Goal: Transaction & Acquisition: Book appointment/travel/reservation

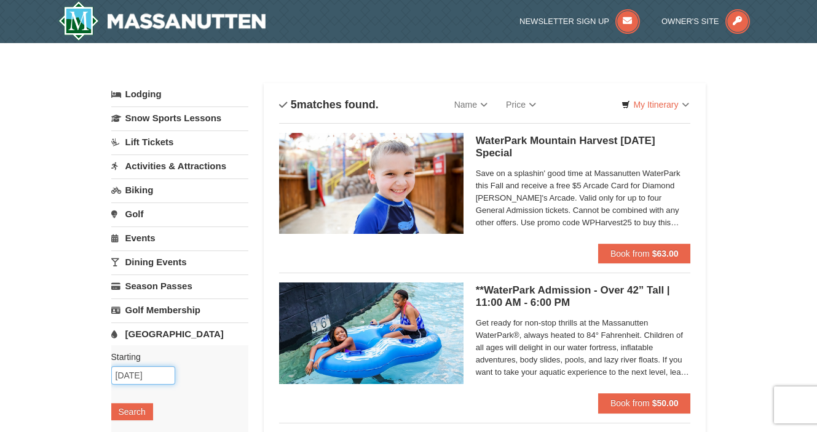
click at [134, 375] on input "10/12/2025" at bounding box center [143, 375] width 64 height 18
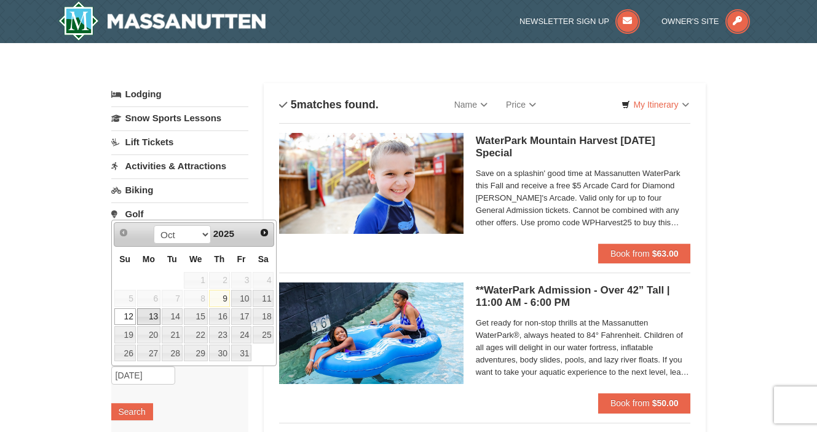
click at [150, 315] on link "13" at bounding box center [148, 316] width 23 height 17
type input "[DATE]"
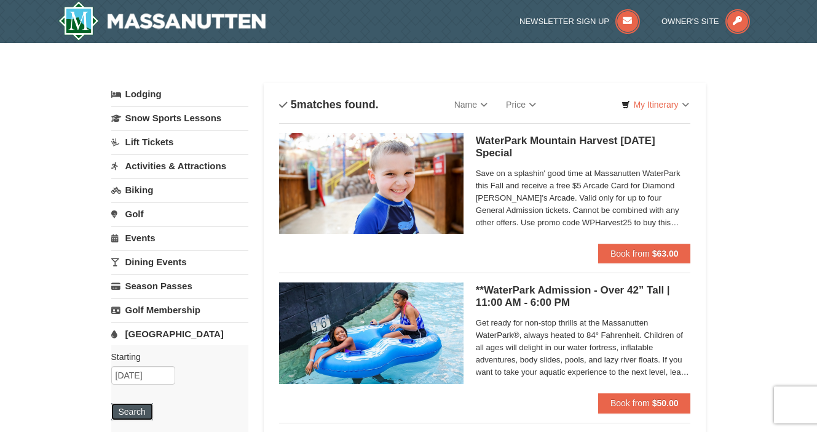
click at [133, 409] on button "Search" at bounding box center [132, 411] width 42 height 17
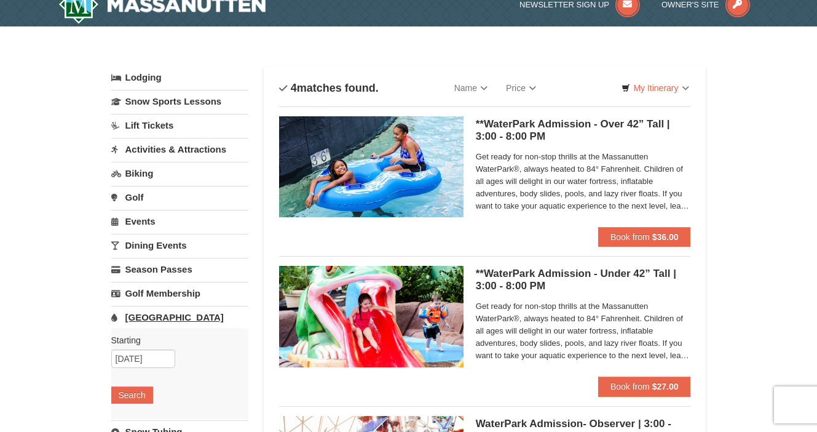
scroll to position [30, 0]
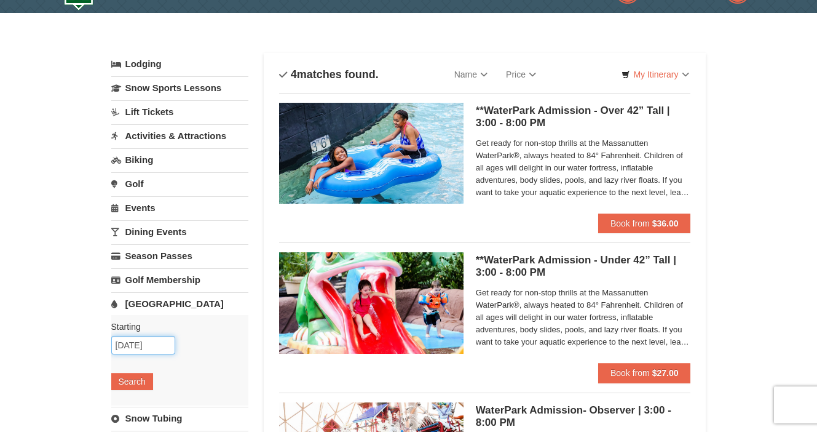
click at [135, 347] on input "[DATE]" at bounding box center [143, 345] width 64 height 18
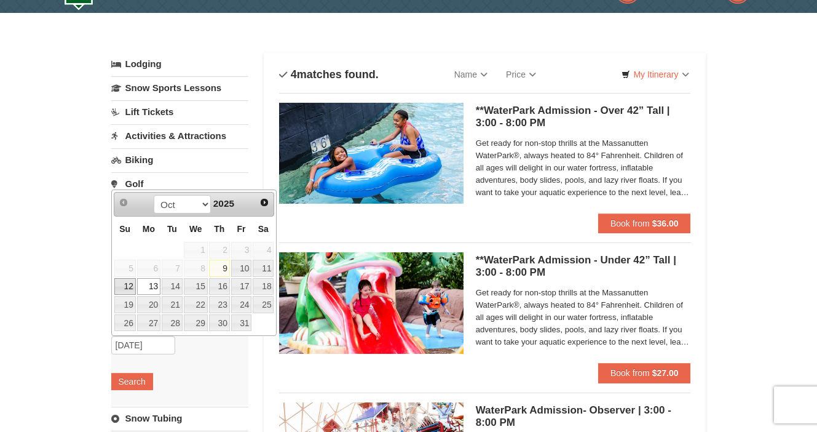
click at [126, 287] on link "12" at bounding box center [125, 286] width 22 height 17
type input "10/12/2025"
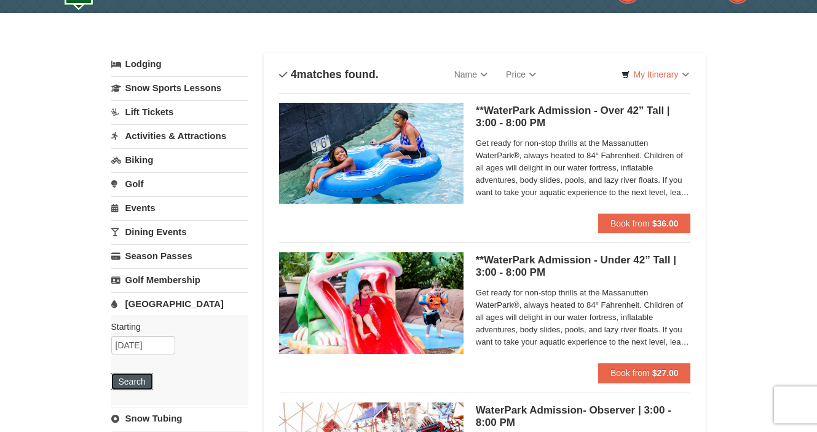
click at [134, 384] on button "Search" at bounding box center [132, 381] width 42 height 17
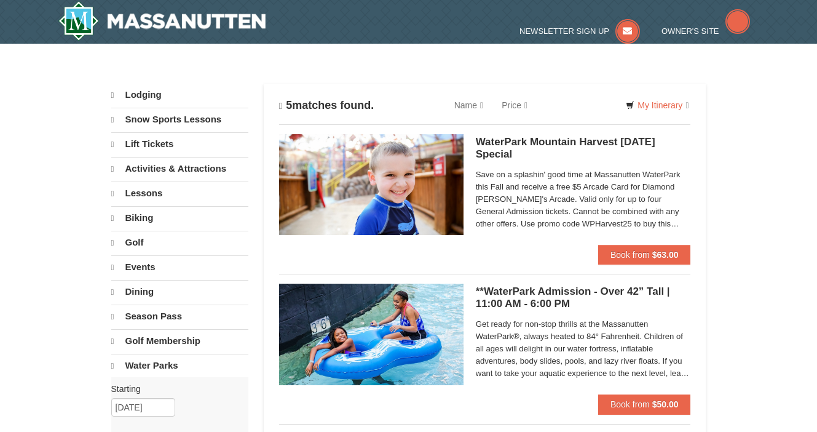
select select "10"
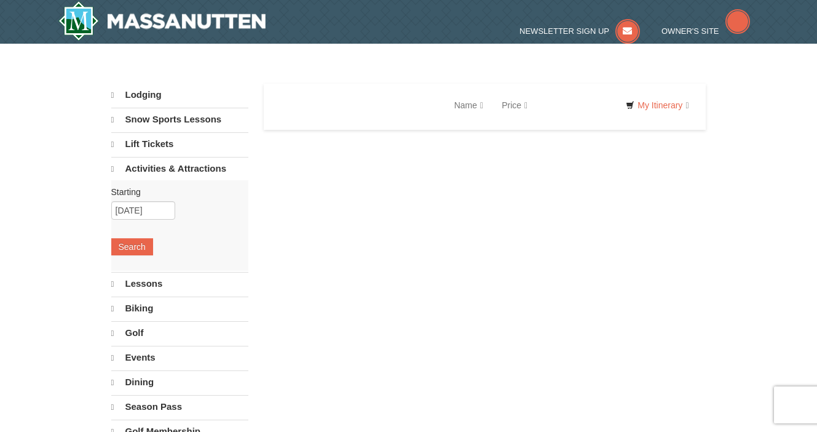
select select "10"
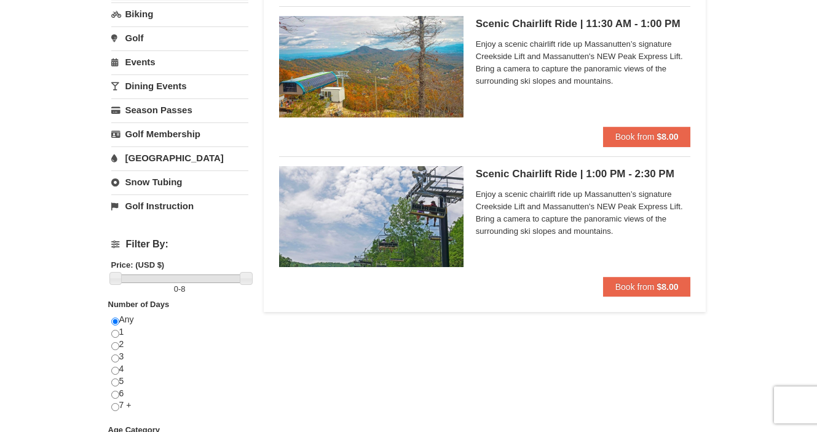
scroll to position [280, 0]
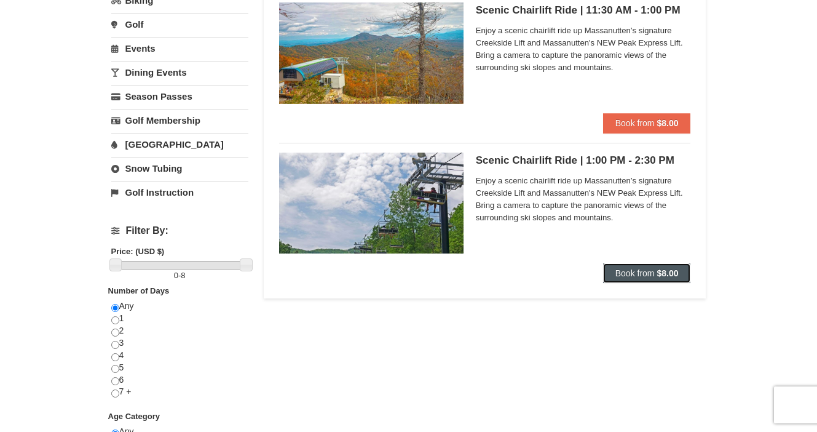
click at [646, 274] on span "Book from" at bounding box center [634, 273] width 39 height 10
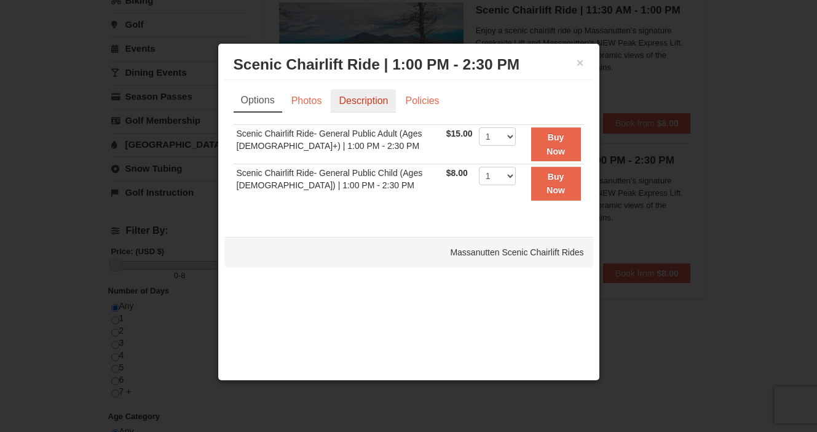
click at [366, 101] on link "Description" at bounding box center [363, 100] width 65 height 23
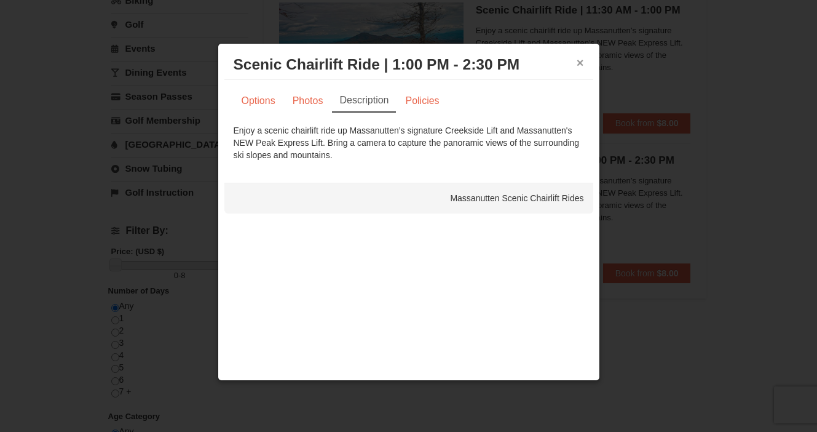
click at [581, 64] on button "×" at bounding box center [580, 63] width 7 height 12
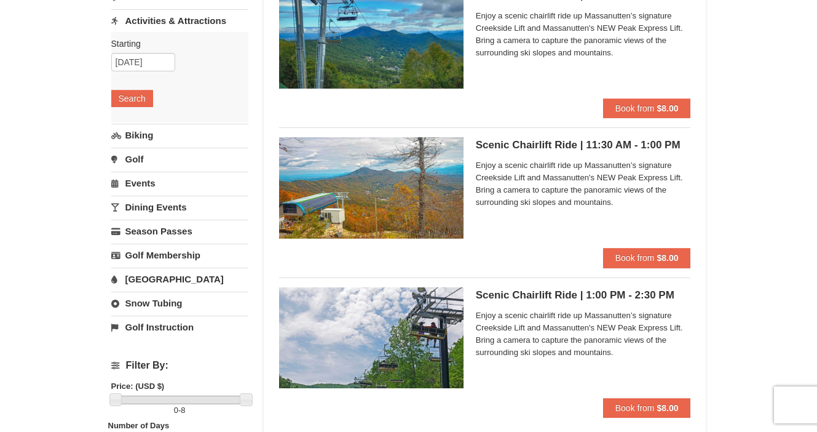
scroll to position [0, 0]
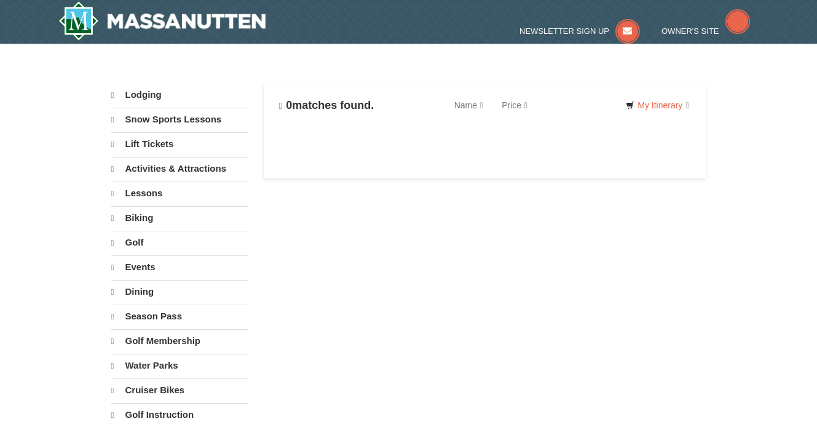
select select "10"
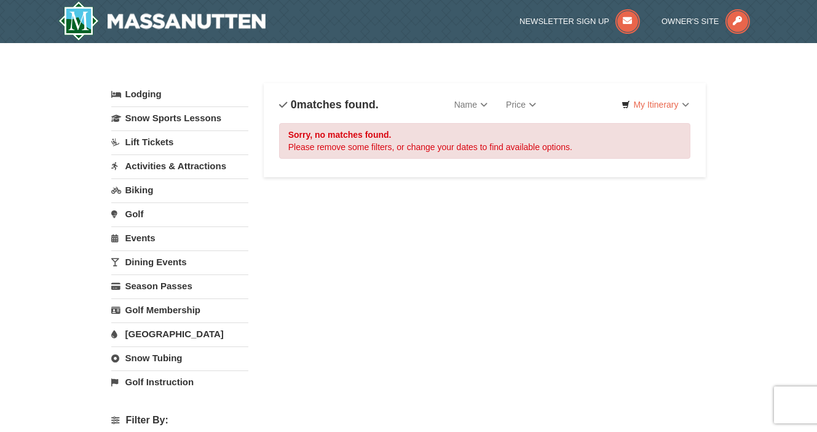
click at [162, 167] on link "Activities & Attractions" at bounding box center [179, 165] width 137 height 23
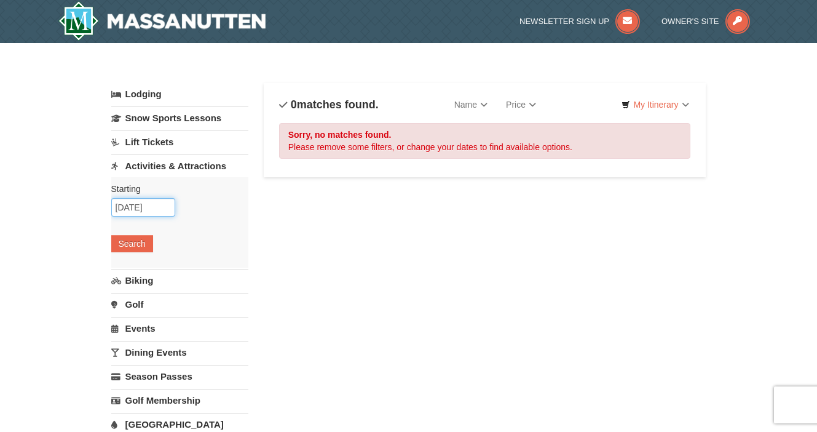
click at [133, 206] on input "10/13/2025" at bounding box center [143, 207] width 64 height 18
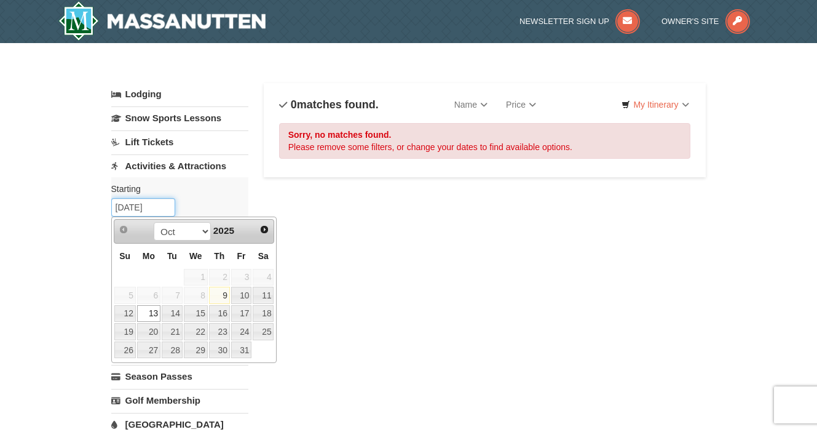
click at [139, 207] on input "10/13/2025" at bounding box center [143, 207] width 64 height 18
click at [214, 187] on label "Starting Please format dates MM/DD/YYYY Please format dates MM/DD/YYYY" at bounding box center [175, 189] width 128 height 12
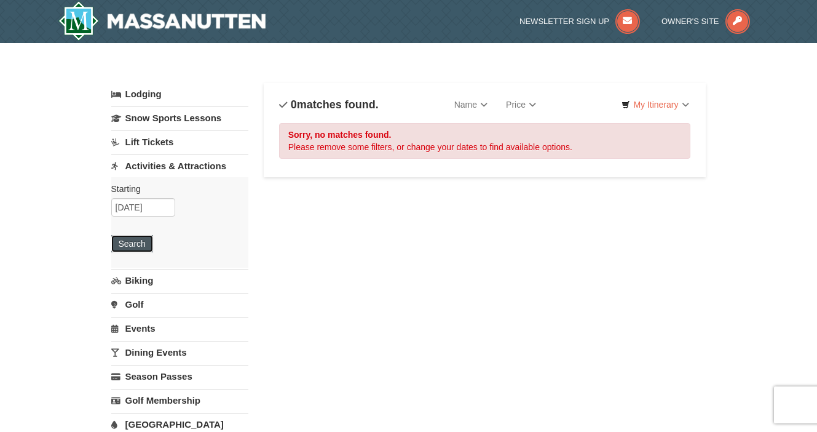
click at [141, 236] on button "Search" at bounding box center [132, 243] width 42 height 17
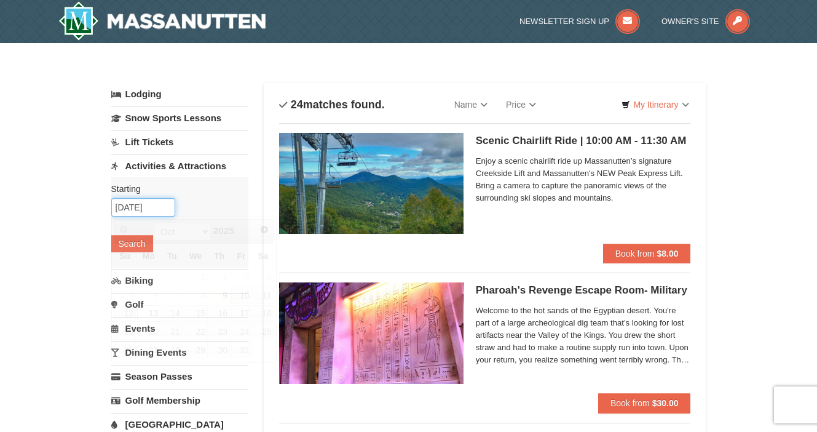
click at [135, 205] on input "[DATE]" at bounding box center [143, 207] width 64 height 18
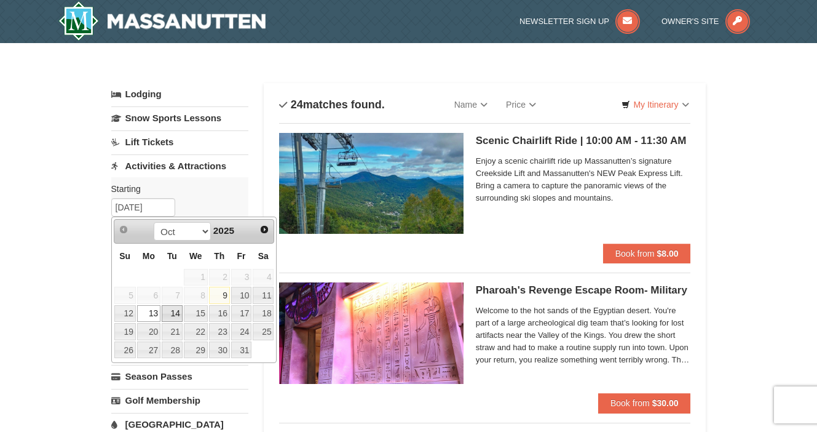
click at [173, 309] on link "14" at bounding box center [172, 313] width 21 height 17
type input "10/14/2025"
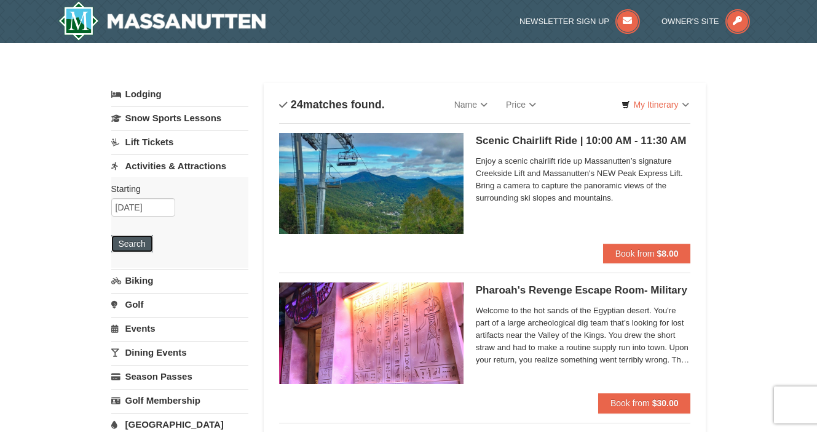
click at [138, 248] on button "Search" at bounding box center [132, 243] width 42 height 17
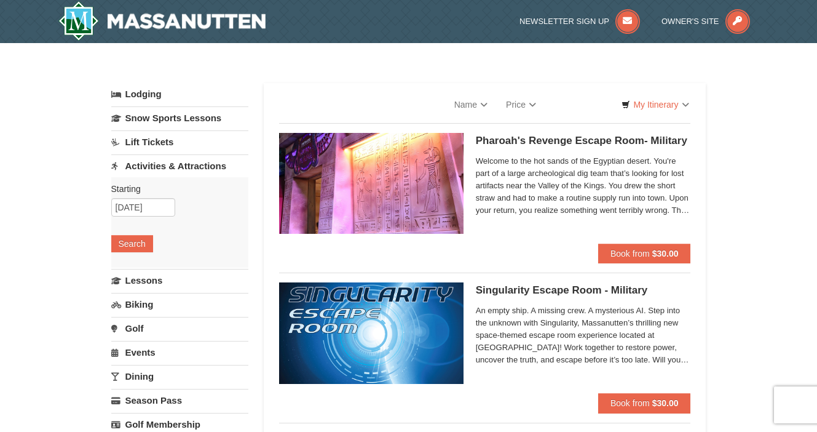
select select "10"
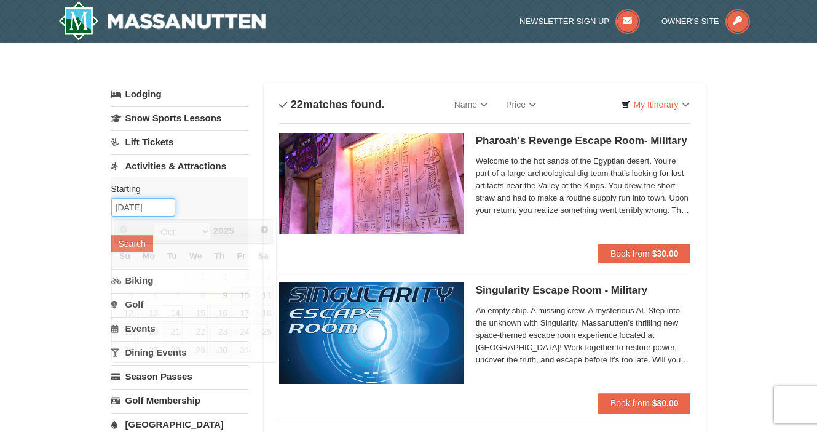
click at [131, 206] on input "[DATE]" at bounding box center [143, 207] width 64 height 18
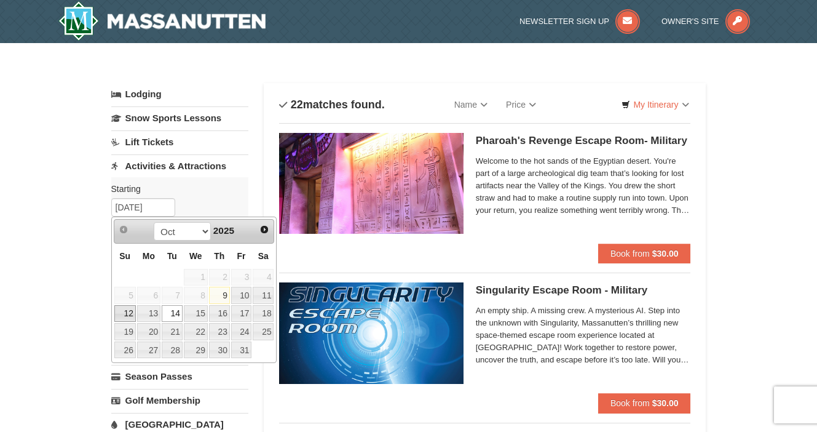
click at [124, 314] on link "12" at bounding box center [125, 313] width 22 height 17
type input "[DATE]"
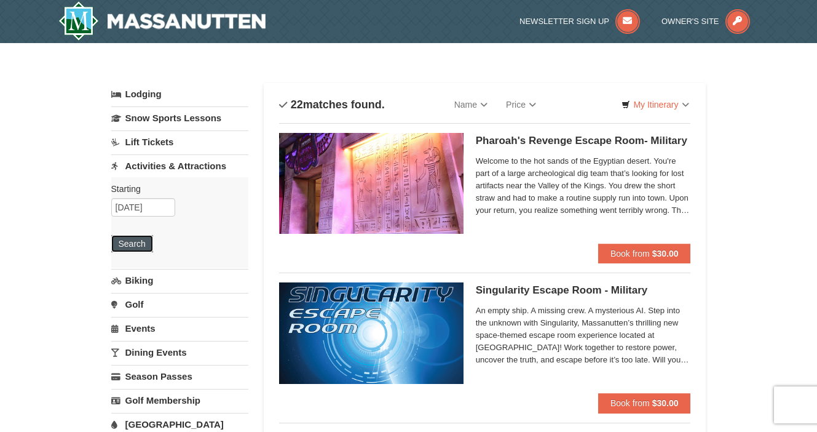
click at [140, 243] on button "Search" at bounding box center [132, 243] width 42 height 17
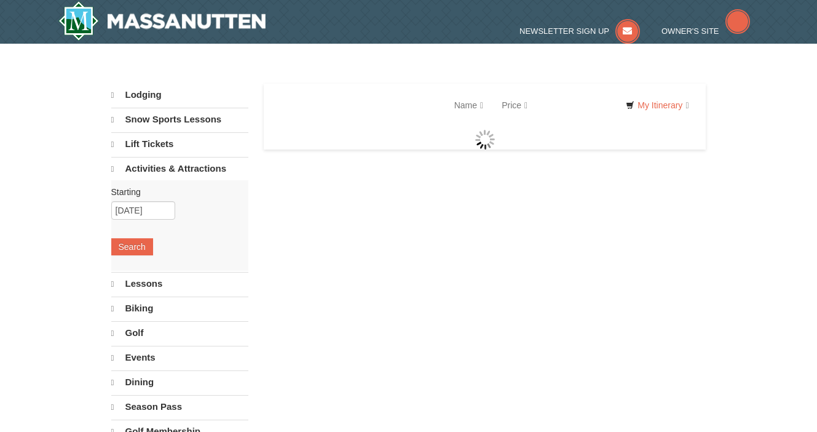
select select "10"
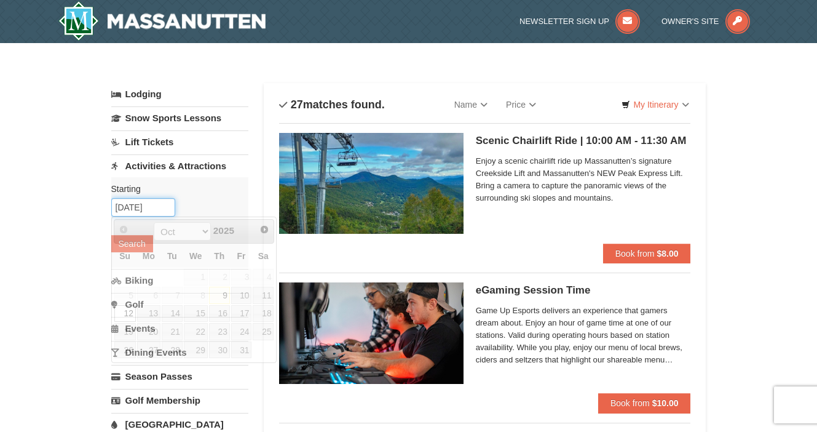
click at [133, 208] on input "[DATE]" at bounding box center [143, 207] width 64 height 18
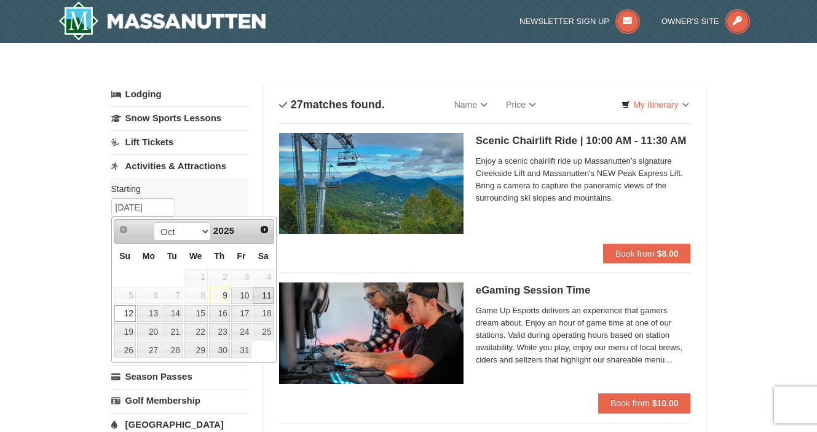
click at [263, 298] on link "11" at bounding box center [263, 294] width 21 height 17
type input "[DATE]"
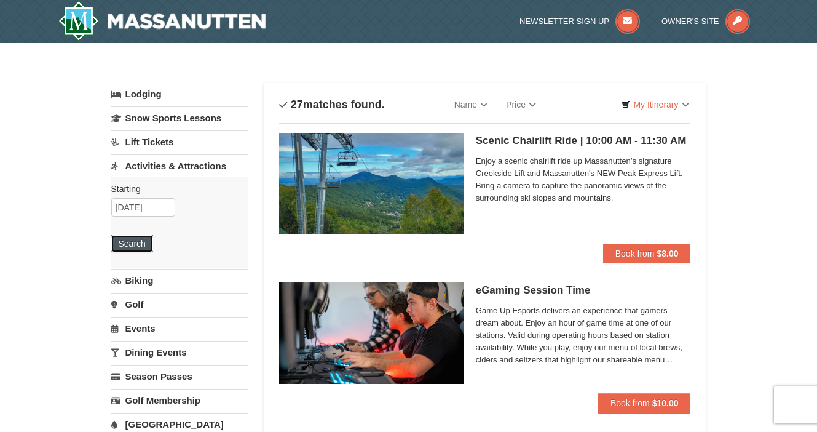
click at [124, 245] on button "Search" at bounding box center [132, 243] width 42 height 17
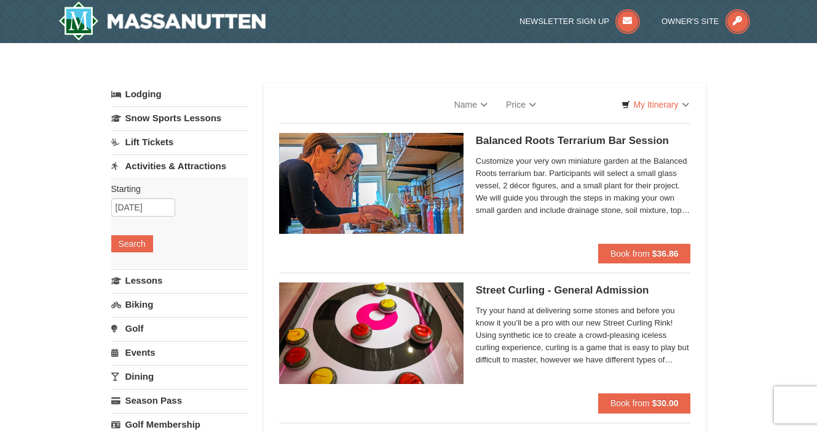
select select "10"
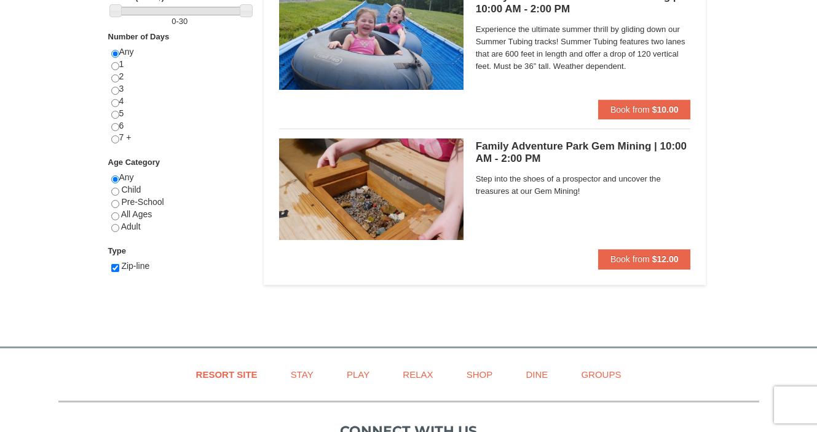
scroll to position [445, 0]
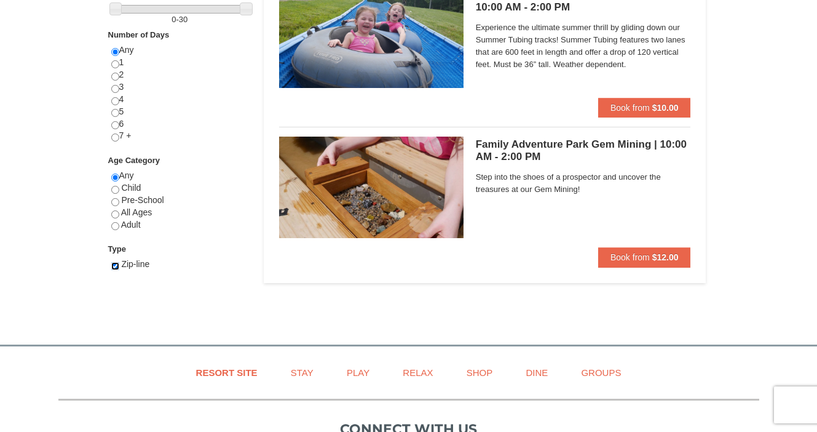
click at [114, 268] on input "checkbox" at bounding box center [115, 266] width 8 height 8
checkbox input "false"
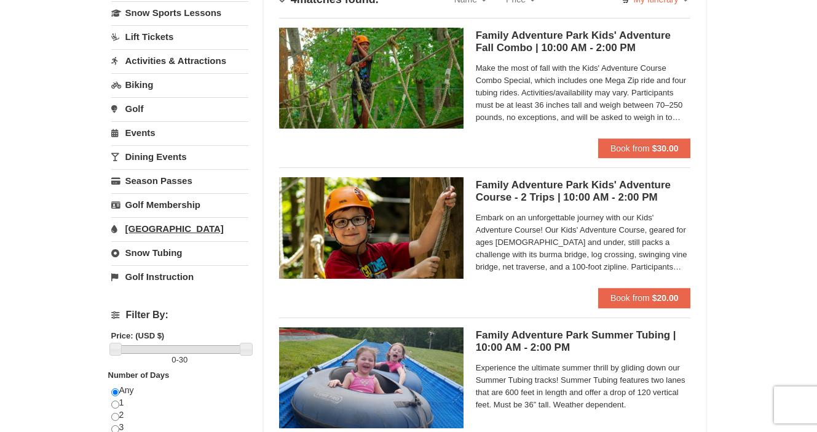
scroll to position [0, 0]
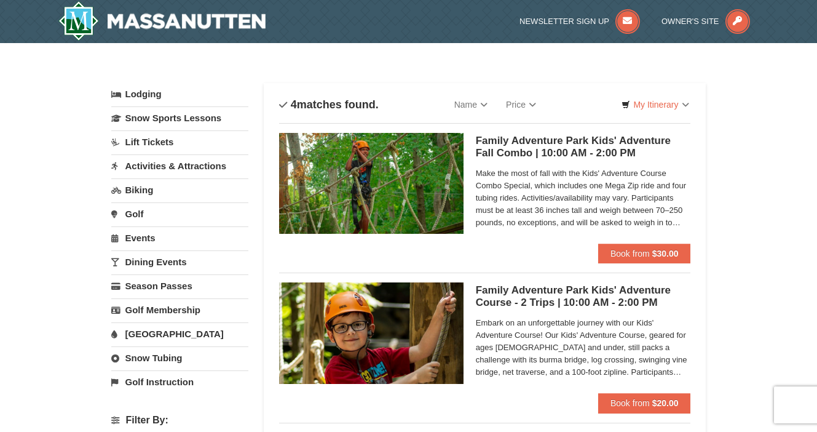
click at [213, 165] on link "Activities & Attractions" at bounding box center [179, 165] width 137 height 23
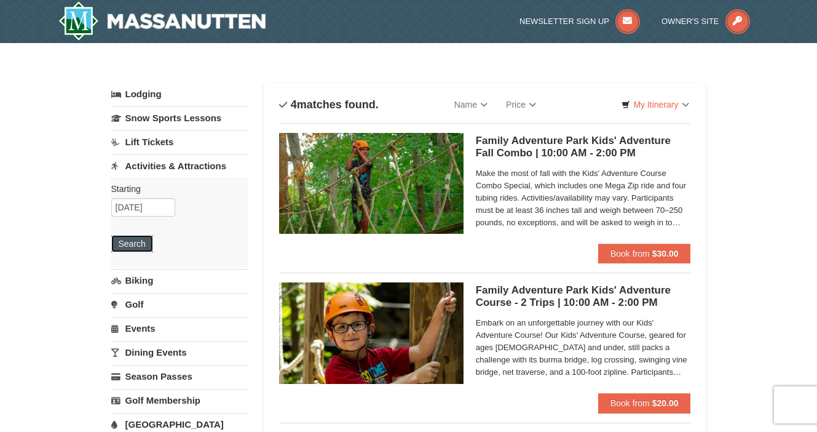
click at [124, 244] on button "Search" at bounding box center [132, 243] width 42 height 17
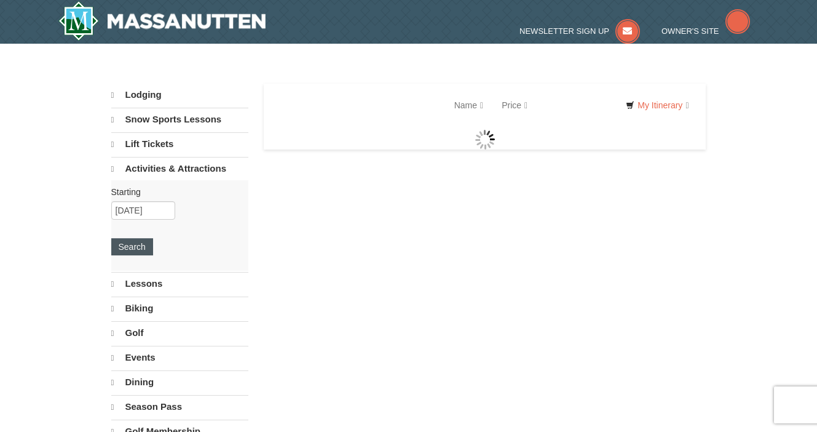
select select "10"
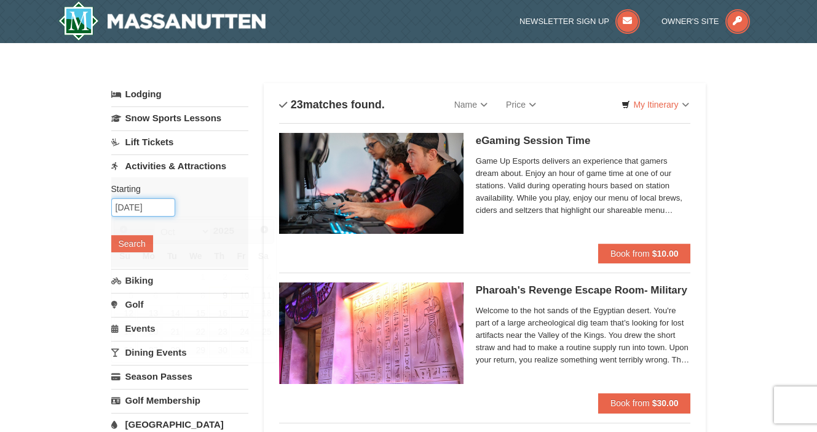
click at [143, 208] on input "10/11/2025" at bounding box center [143, 207] width 64 height 18
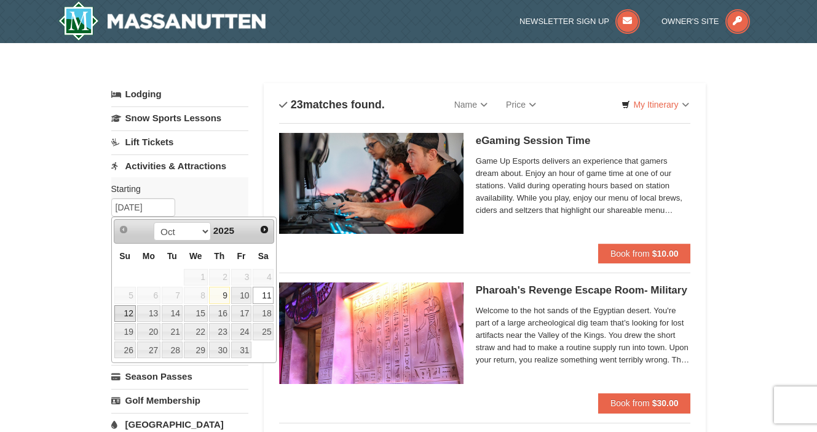
click at [127, 314] on link "12" at bounding box center [125, 313] width 22 height 17
type input "[DATE]"
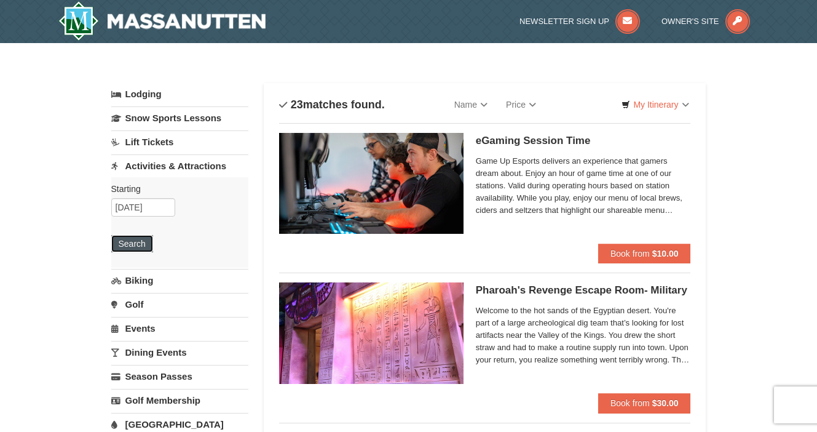
click at [133, 247] on button "Search" at bounding box center [132, 243] width 42 height 17
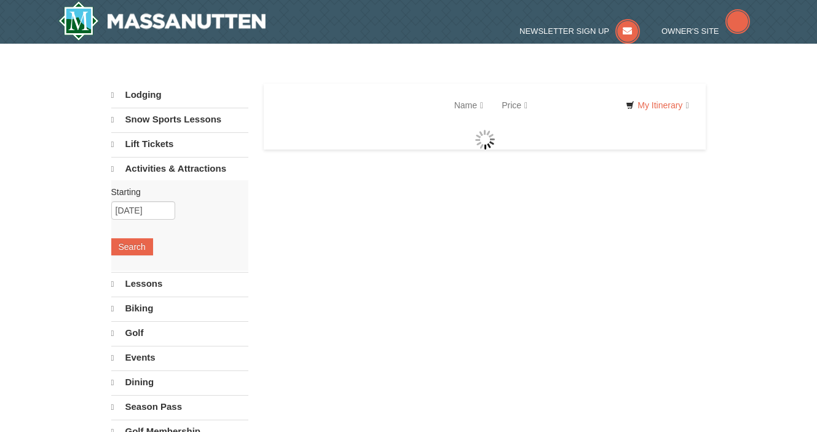
select select "10"
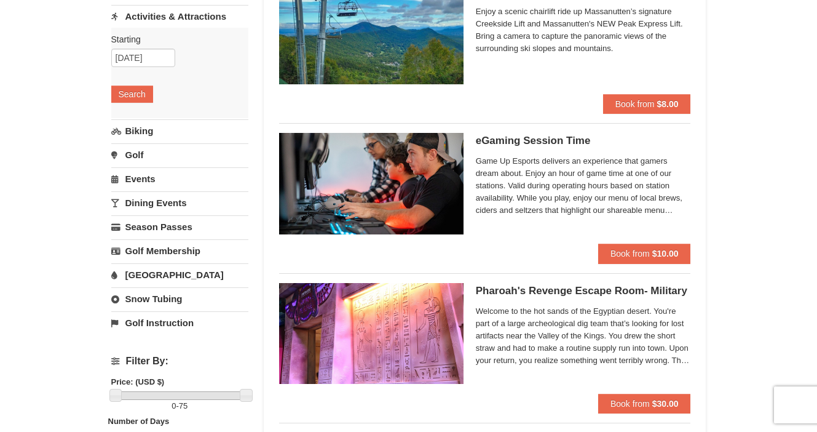
scroll to position [155, 0]
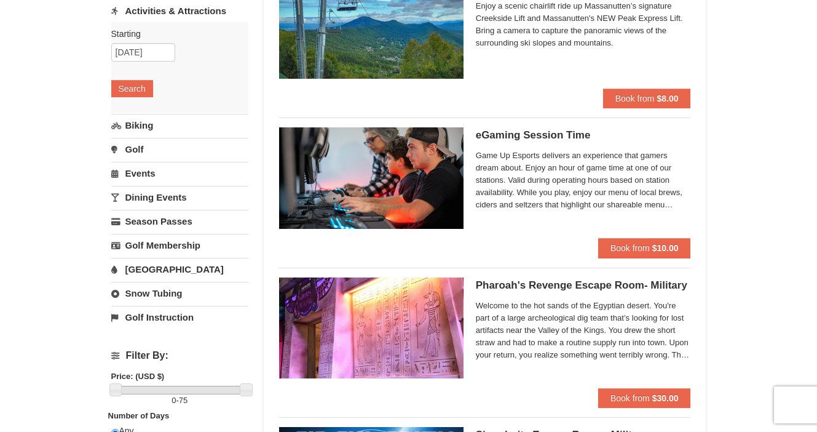
click at [147, 261] on link "[GEOGRAPHIC_DATA]" at bounding box center [179, 269] width 137 height 23
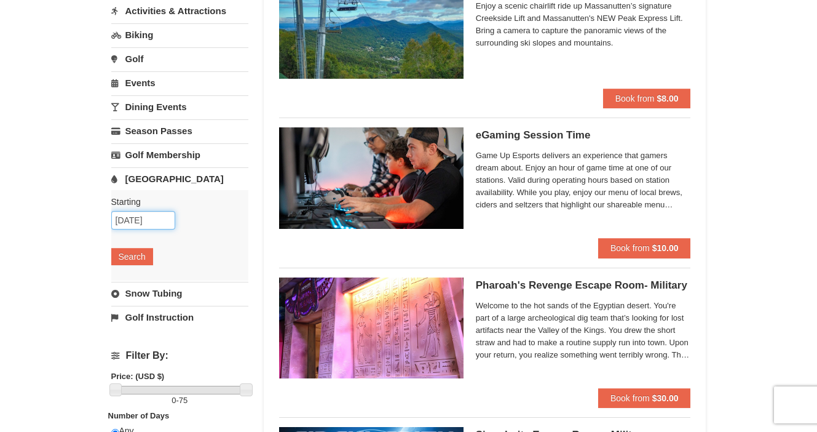
click at [136, 221] on input "[DATE]" at bounding box center [143, 220] width 64 height 18
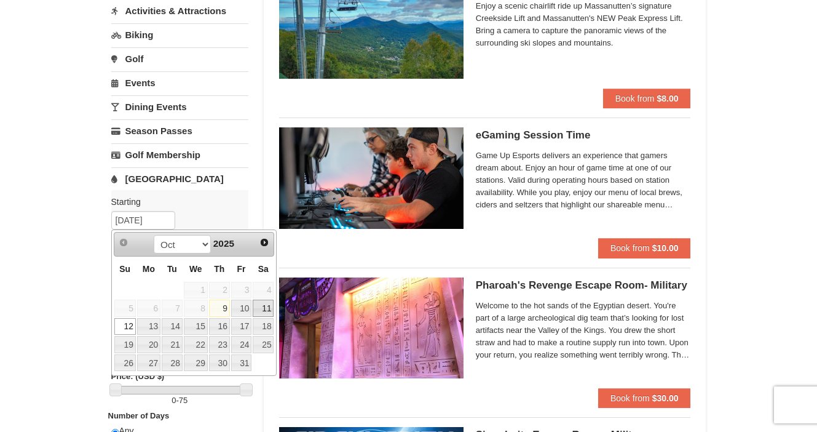
click at [263, 307] on link "11" at bounding box center [263, 307] width 21 height 17
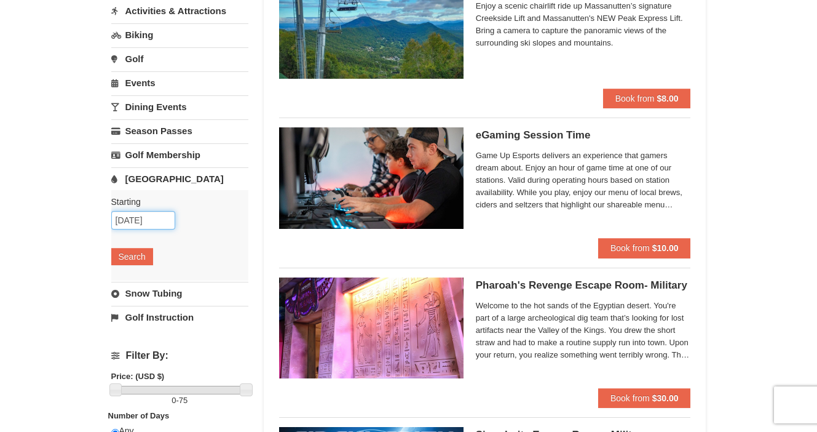
click at [135, 220] on input "10/11/2025" at bounding box center [143, 220] width 64 height 18
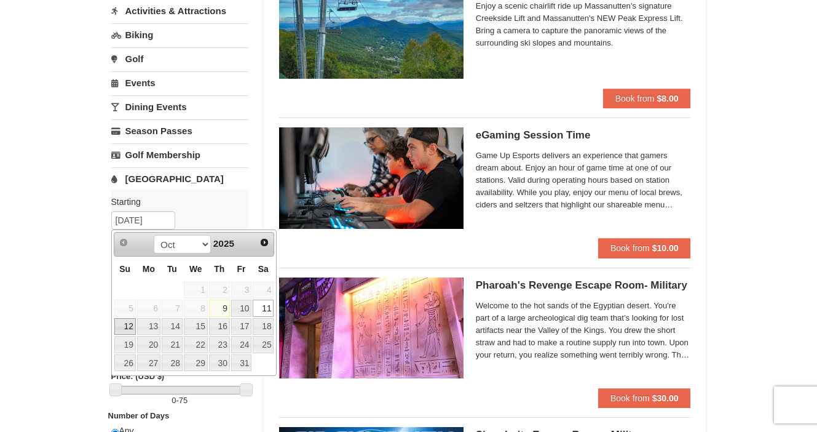
click at [124, 325] on link "12" at bounding box center [125, 326] width 22 height 17
type input "10/12/2025"
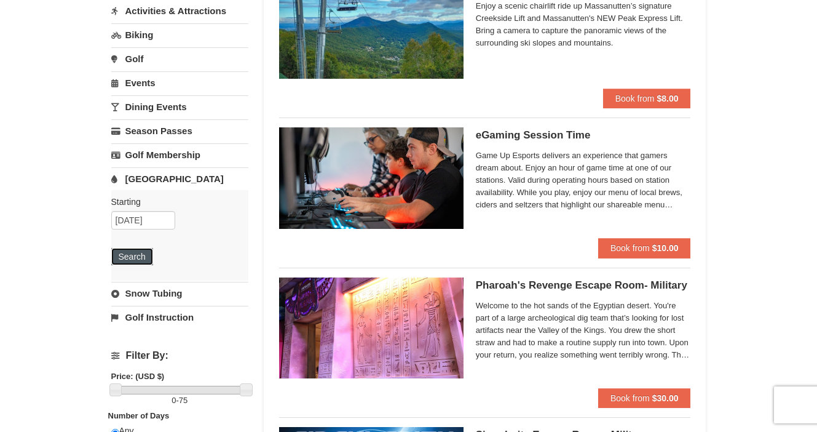
click at [128, 256] on button "Search" at bounding box center [132, 256] width 42 height 17
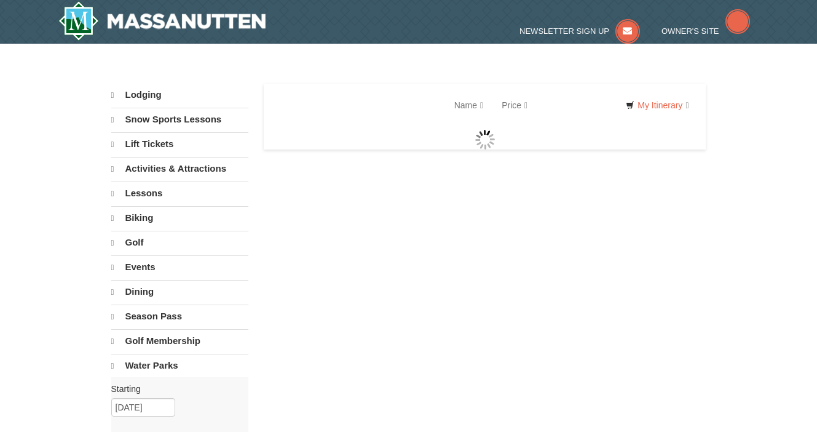
select select "10"
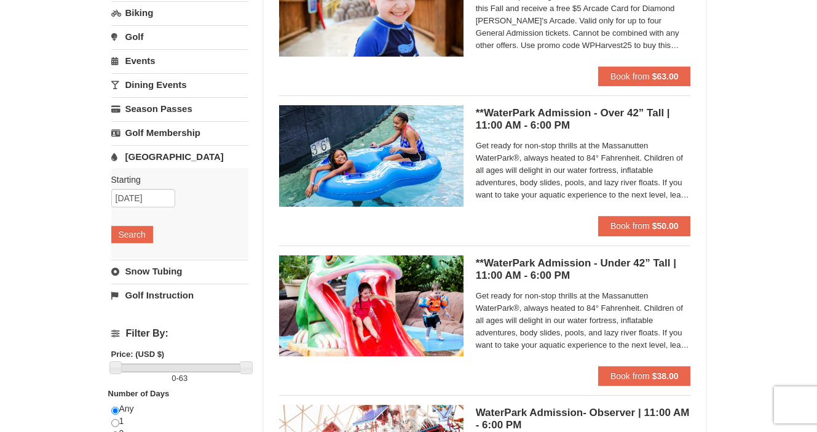
scroll to position [180, 0]
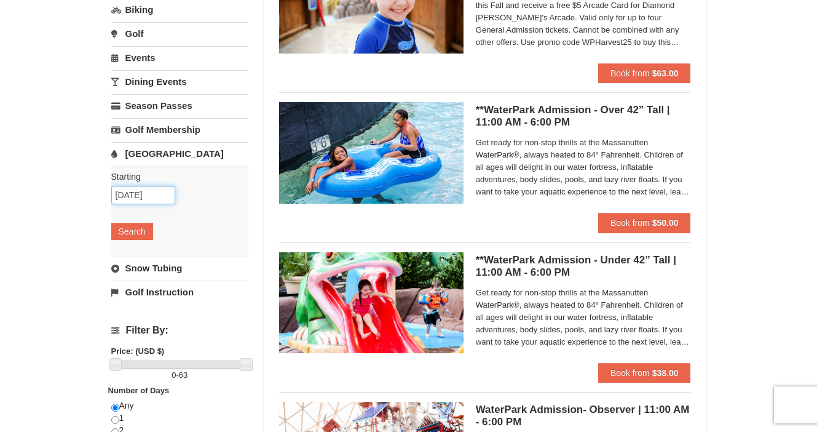
click at [132, 195] on input "[DATE]" at bounding box center [143, 195] width 64 height 18
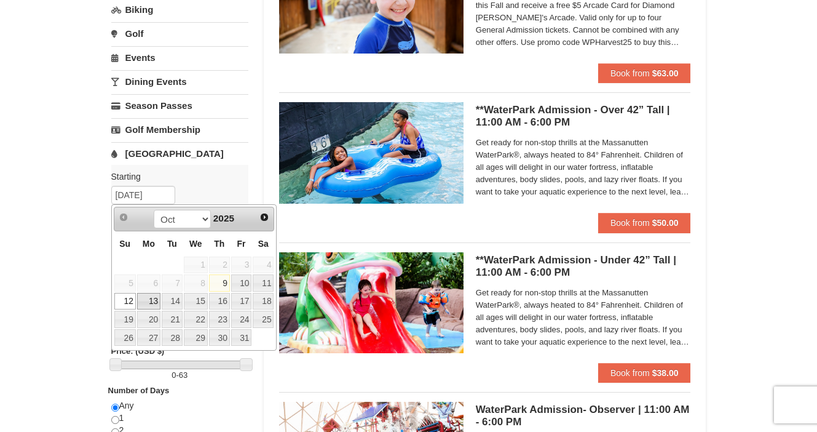
click at [154, 302] on link "13" at bounding box center [148, 301] width 23 height 17
type input "[DATE]"
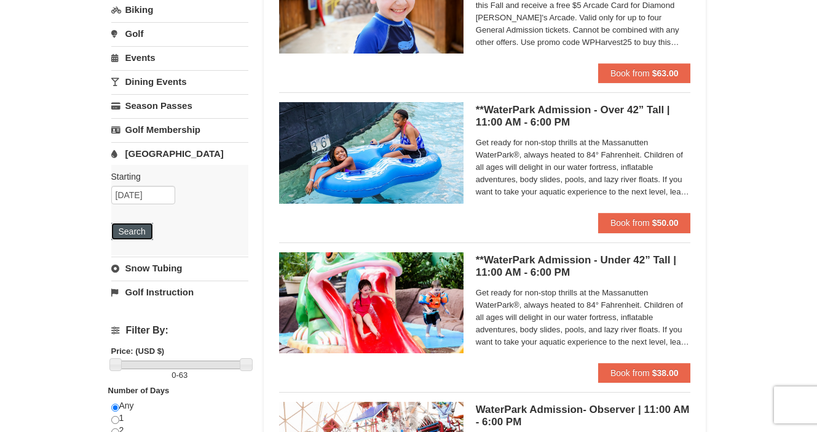
click at [136, 231] on button "Search" at bounding box center [132, 231] width 42 height 17
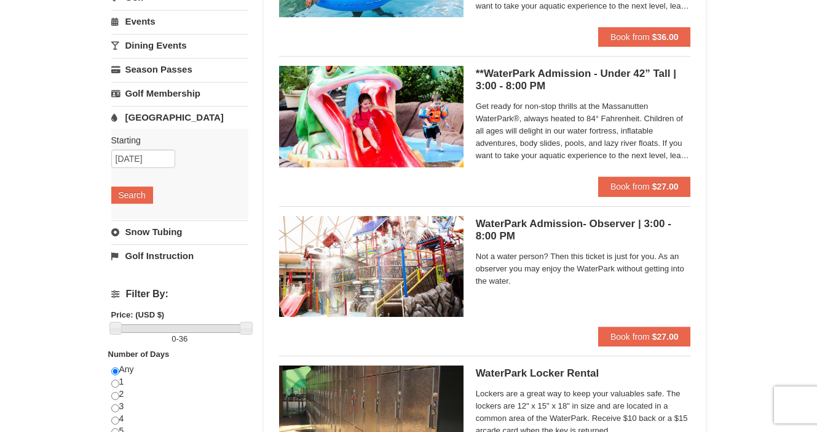
scroll to position [212, 0]
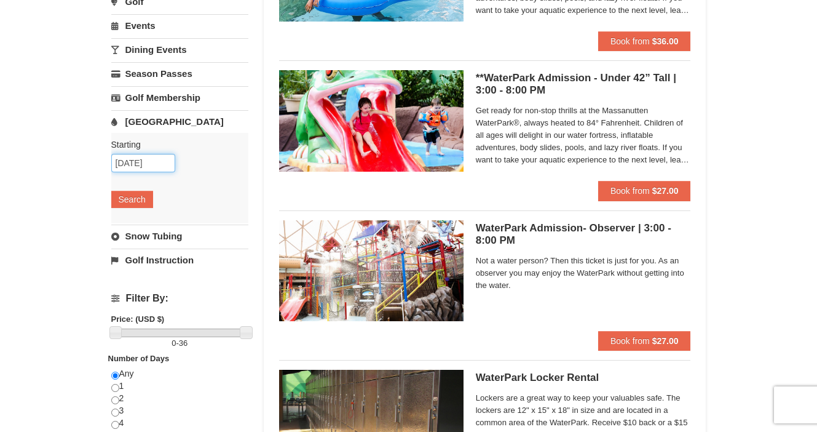
click at [135, 162] on input "[DATE]" at bounding box center [143, 163] width 64 height 18
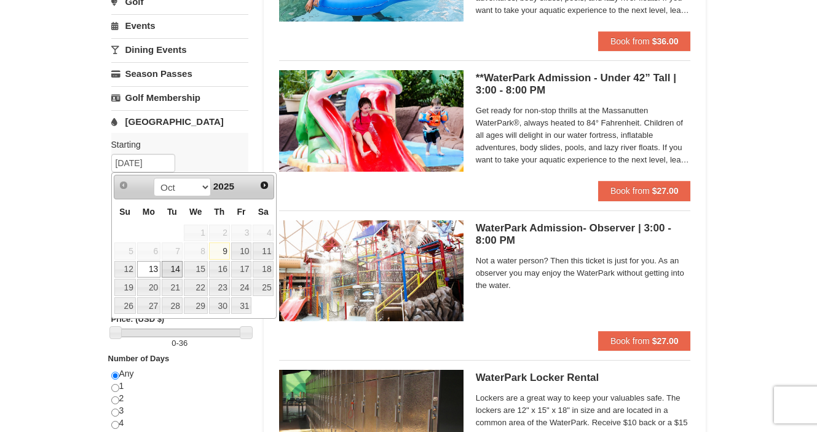
click at [175, 272] on link "14" at bounding box center [172, 269] width 21 height 17
type input "[DATE]"
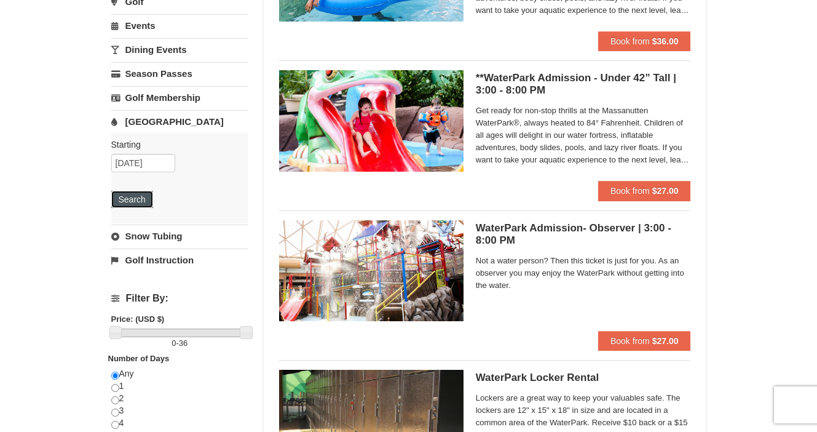
click at [133, 203] on button "Search" at bounding box center [132, 199] width 42 height 17
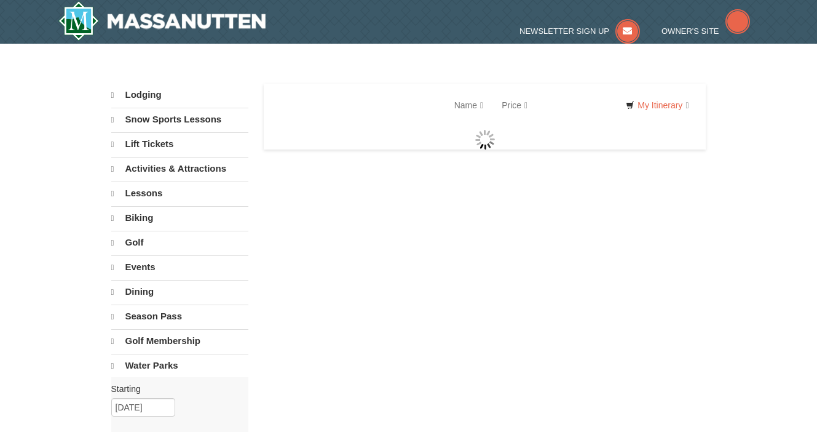
select select "10"
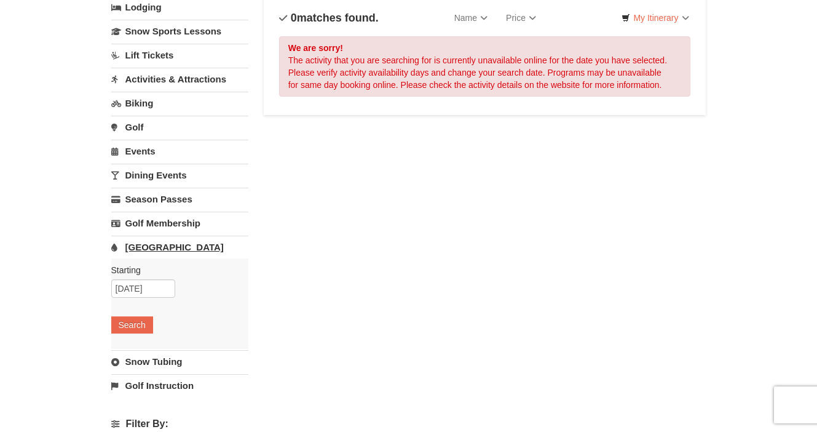
scroll to position [102, 0]
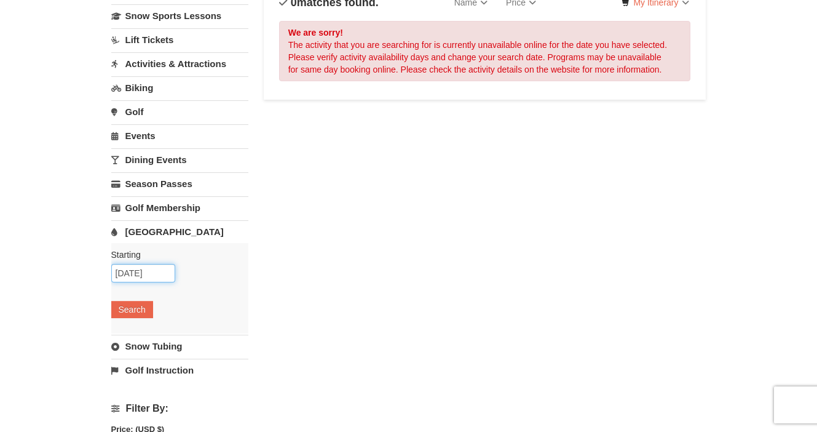
click at [132, 272] on input "[DATE]" at bounding box center [143, 273] width 64 height 18
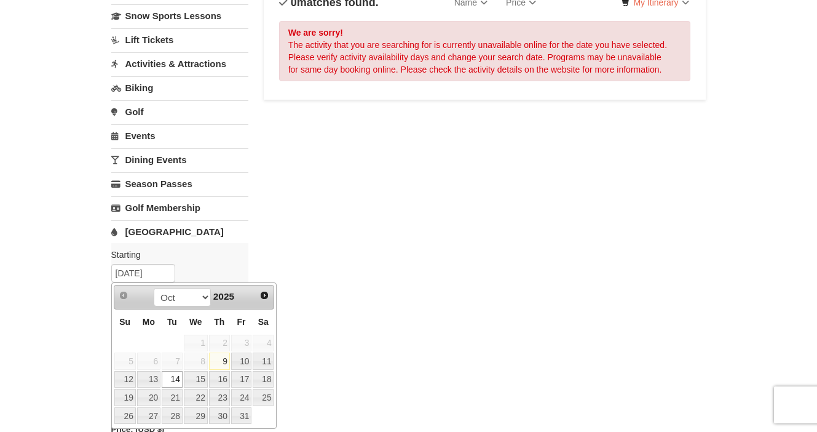
click at [305, 237] on div "Lodging Arrival Please format dates MM/DD/YYYY Please format dates MM/DD/YYYY […" at bounding box center [408, 309] width 595 height 656
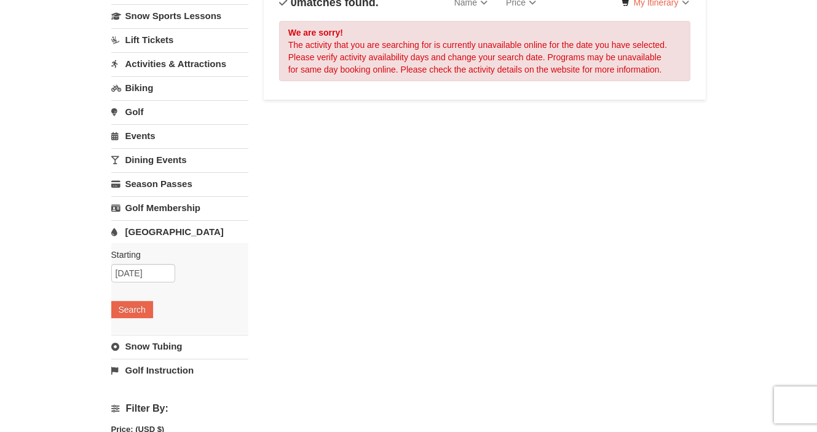
scroll to position [0, 0]
